Goal: Transaction & Acquisition: Purchase product/service

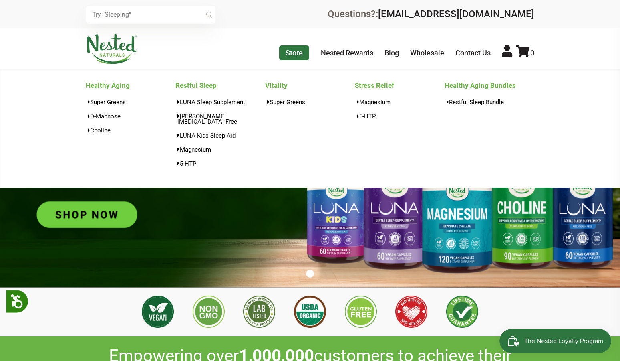
click at [301, 52] on link "Store" at bounding box center [294, 52] width 30 height 15
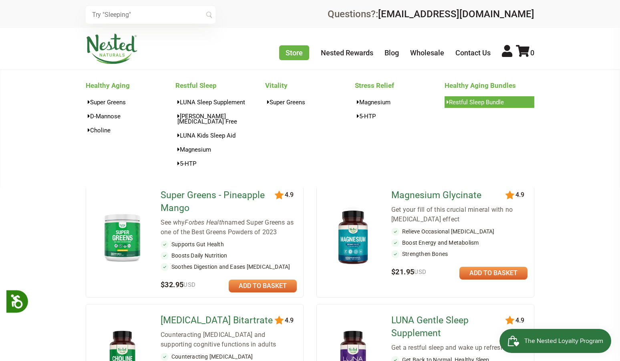
click at [476, 104] on link "Restful Sleep Bundle" at bounding box center [490, 102] width 90 height 12
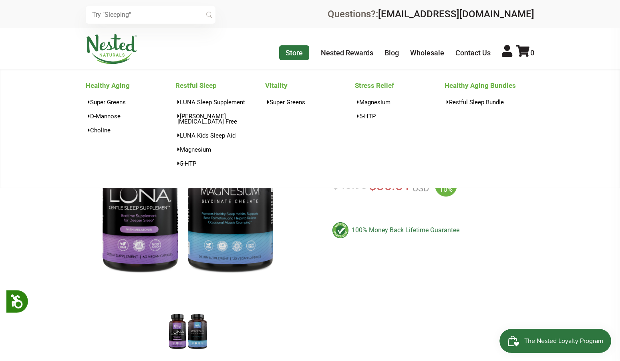
click at [295, 53] on link "Store" at bounding box center [294, 52] width 30 height 15
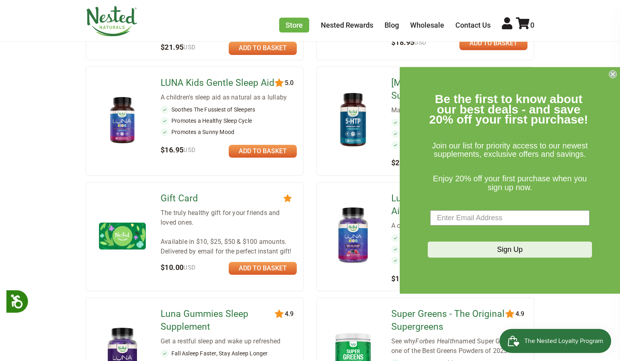
scroll to position [481, 0]
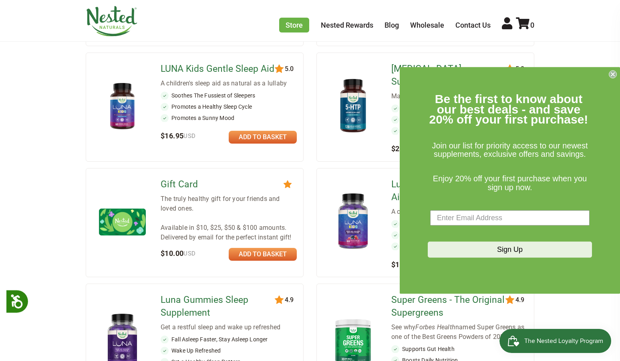
click at [611, 74] on circle "Close dialog" at bounding box center [613, 75] width 8 height 8
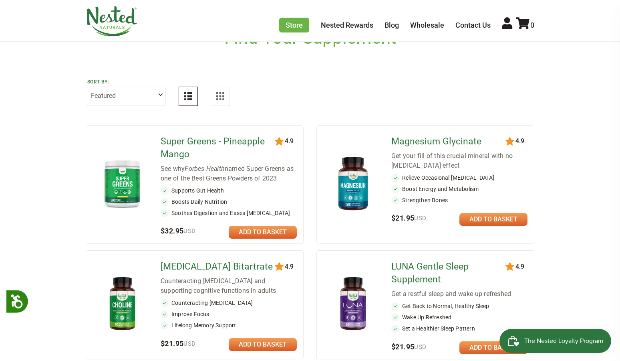
scroll to position [0, 0]
